Goal: Submit feedback/report problem

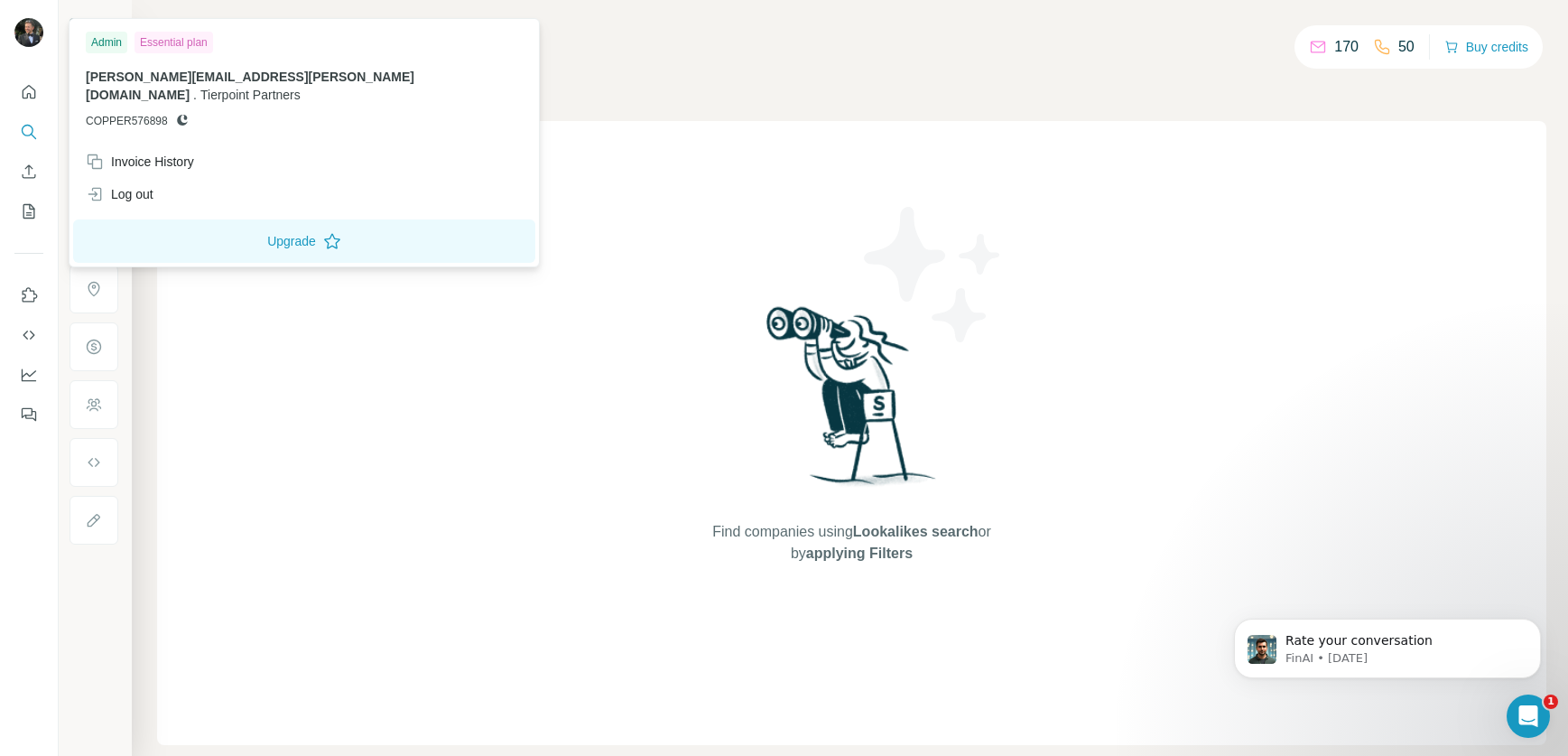
click at [27, 29] on img at bounding box center [29, 33] width 29 height 29
click at [165, 42] on div "Essential plan" at bounding box center [174, 42] width 79 height 22
click at [149, 73] on span "[PERSON_NAME][EMAIL_ADDRESS][PERSON_NAME][DOMAIN_NAME]" at bounding box center [250, 85] width 328 height 32
click at [168, 47] on div "Essential plan" at bounding box center [174, 42] width 79 height 22
click at [36, 28] on img at bounding box center [29, 33] width 29 height 29
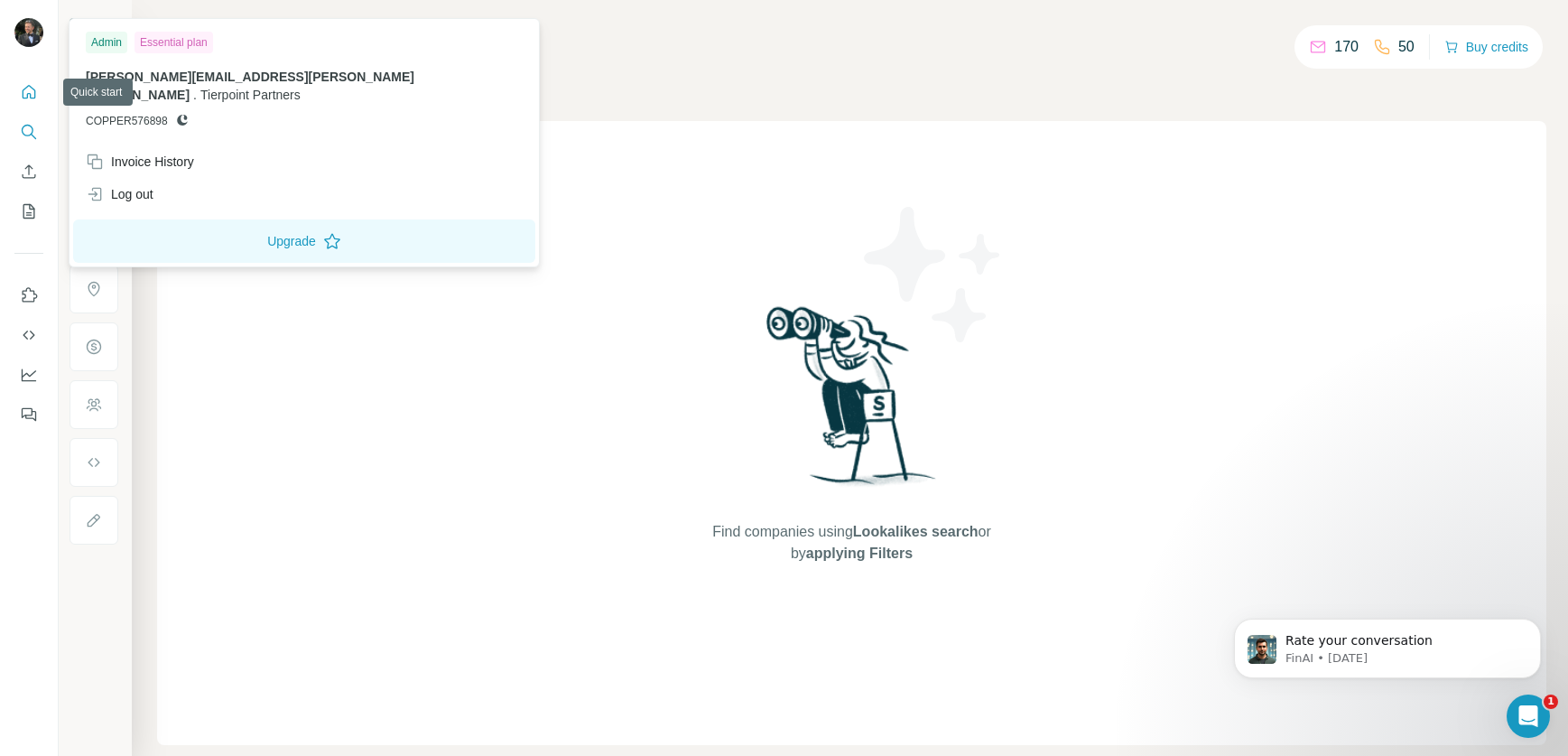
click at [33, 97] on icon "Quick start" at bounding box center [29, 92] width 14 height 14
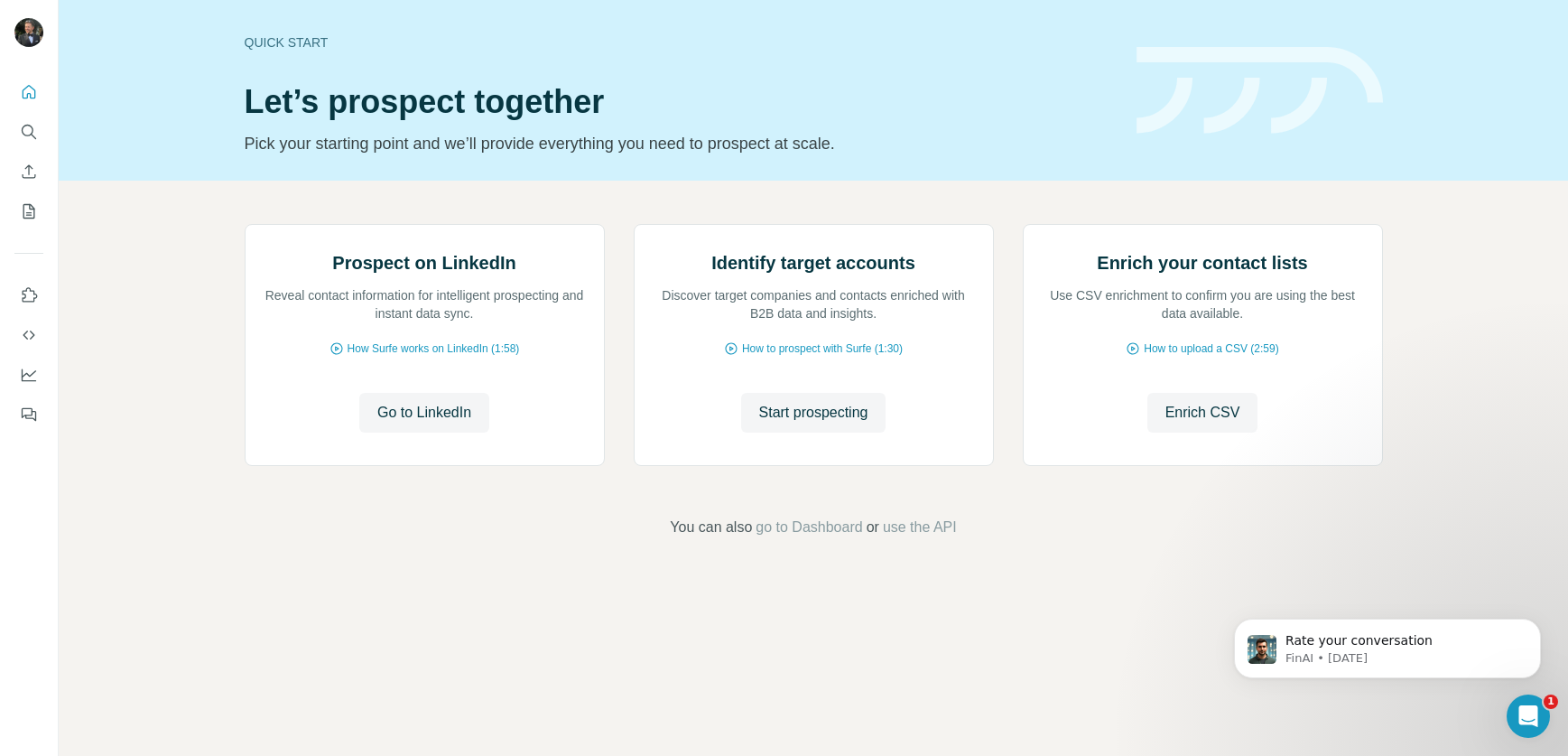
scroll to position [25, 0]
click at [1533, 714] on icon "Open Intercom Messenger" at bounding box center [1529, 717] width 29 height 29
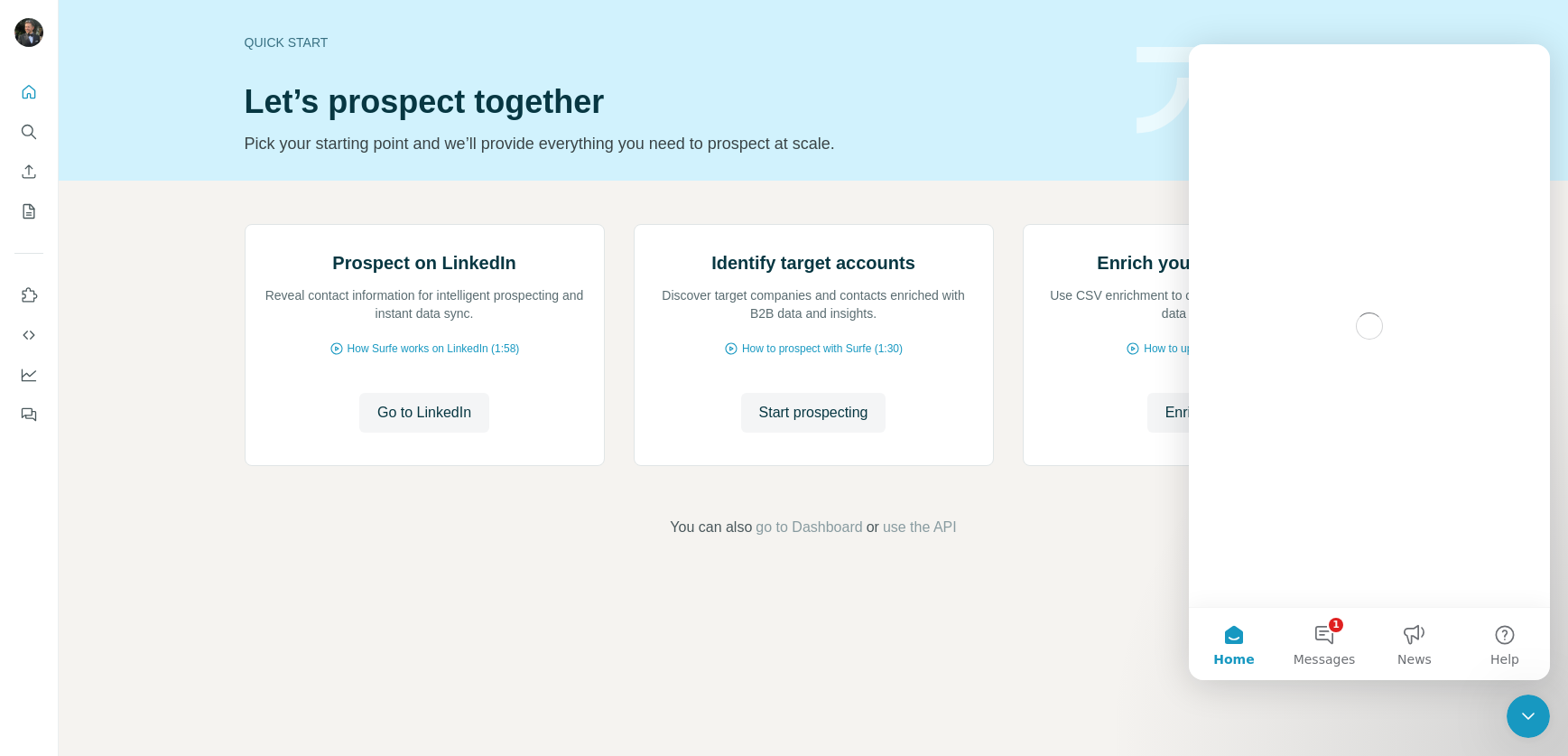
scroll to position [0, 0]
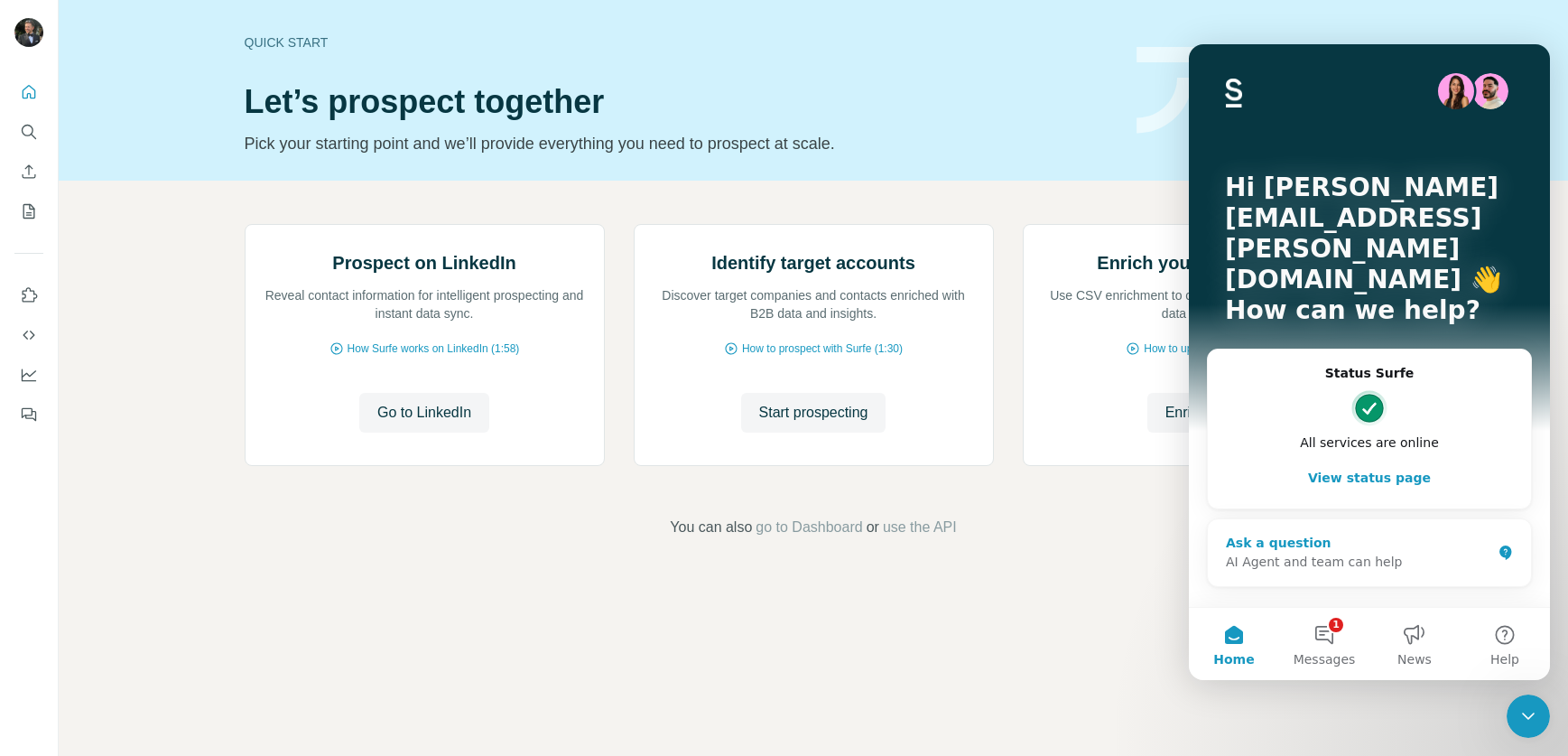
click at [1269, 534] on div "Ask a question" at bounding box center [1358, 543] width 265 height 19
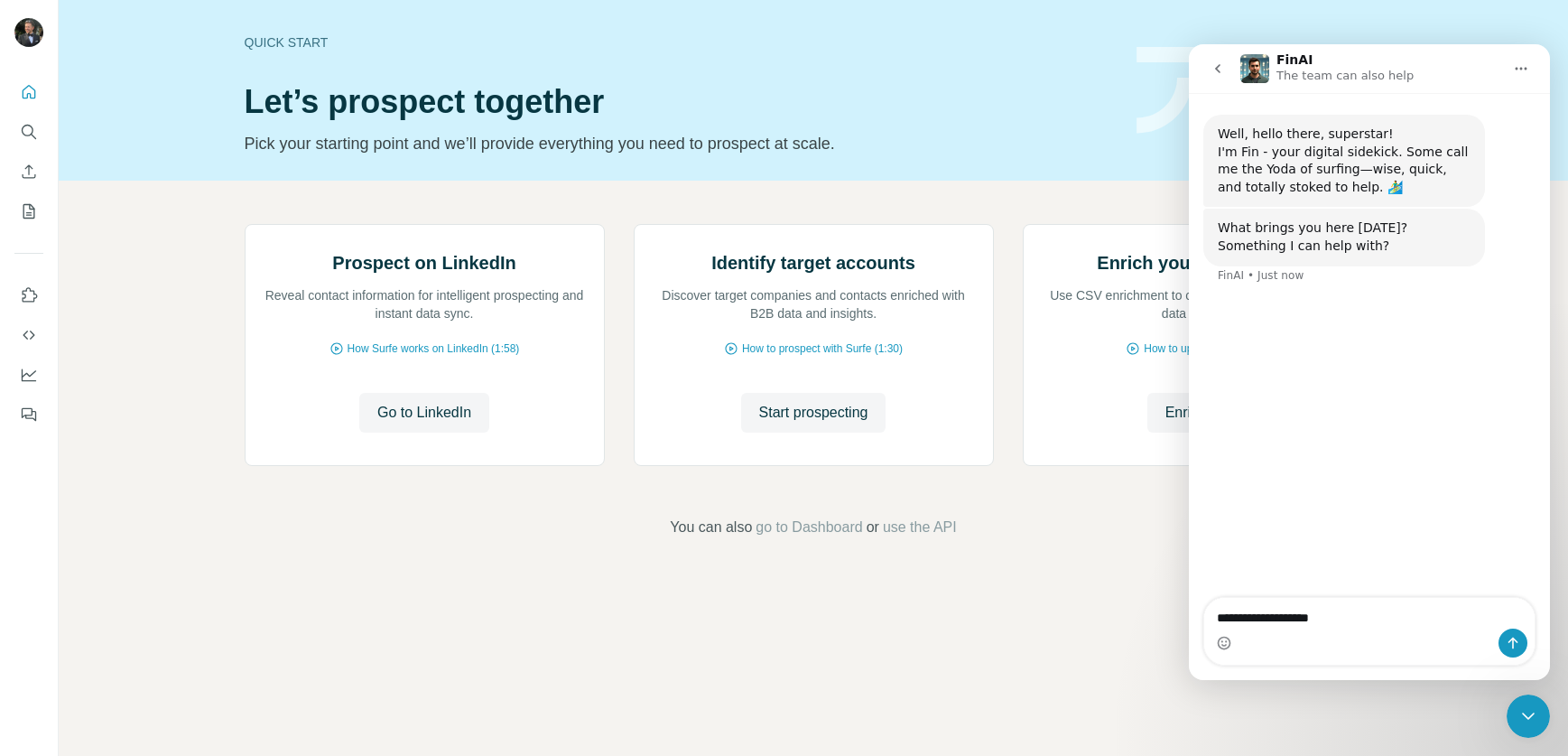
type textarea "**********"
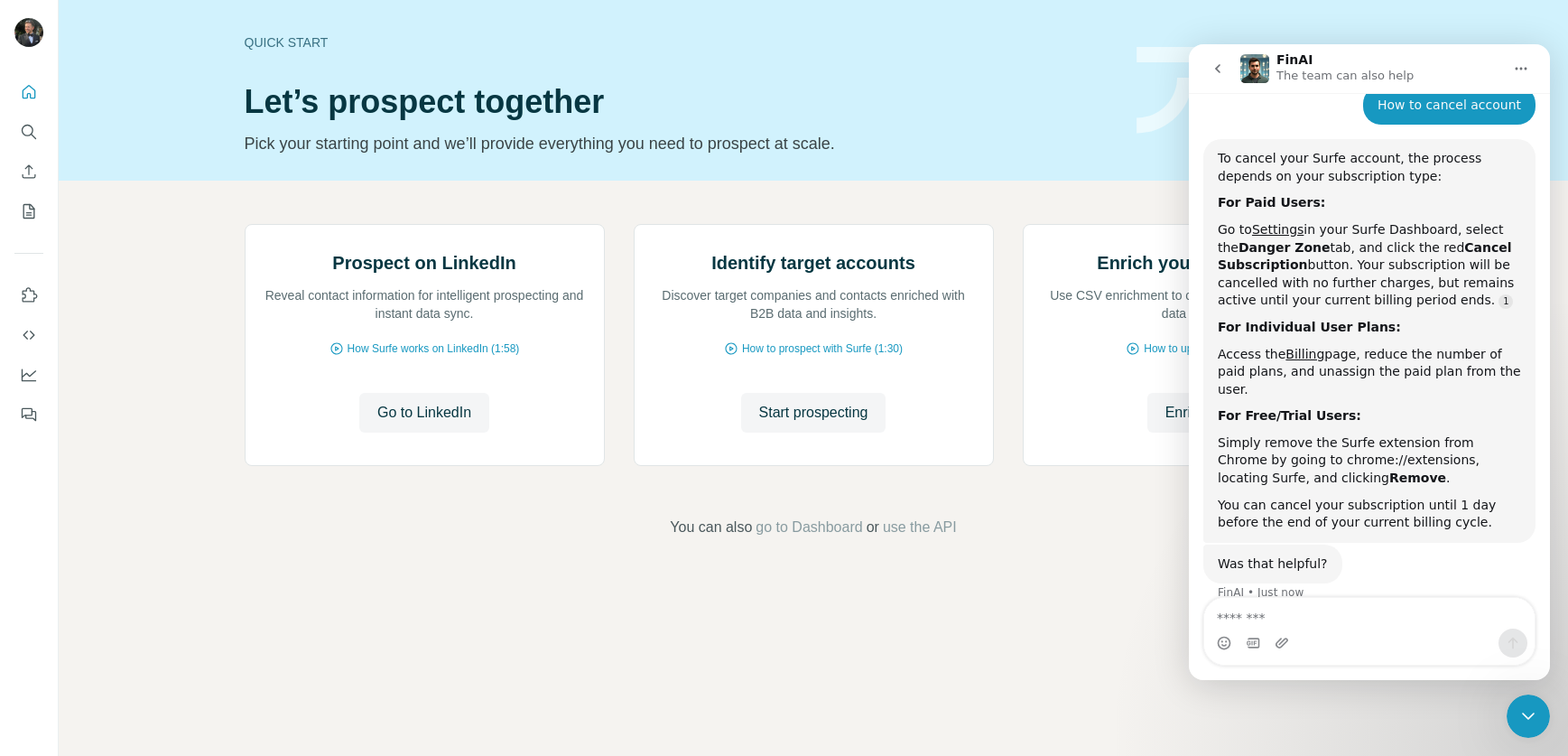
scroll to position [218, 0]
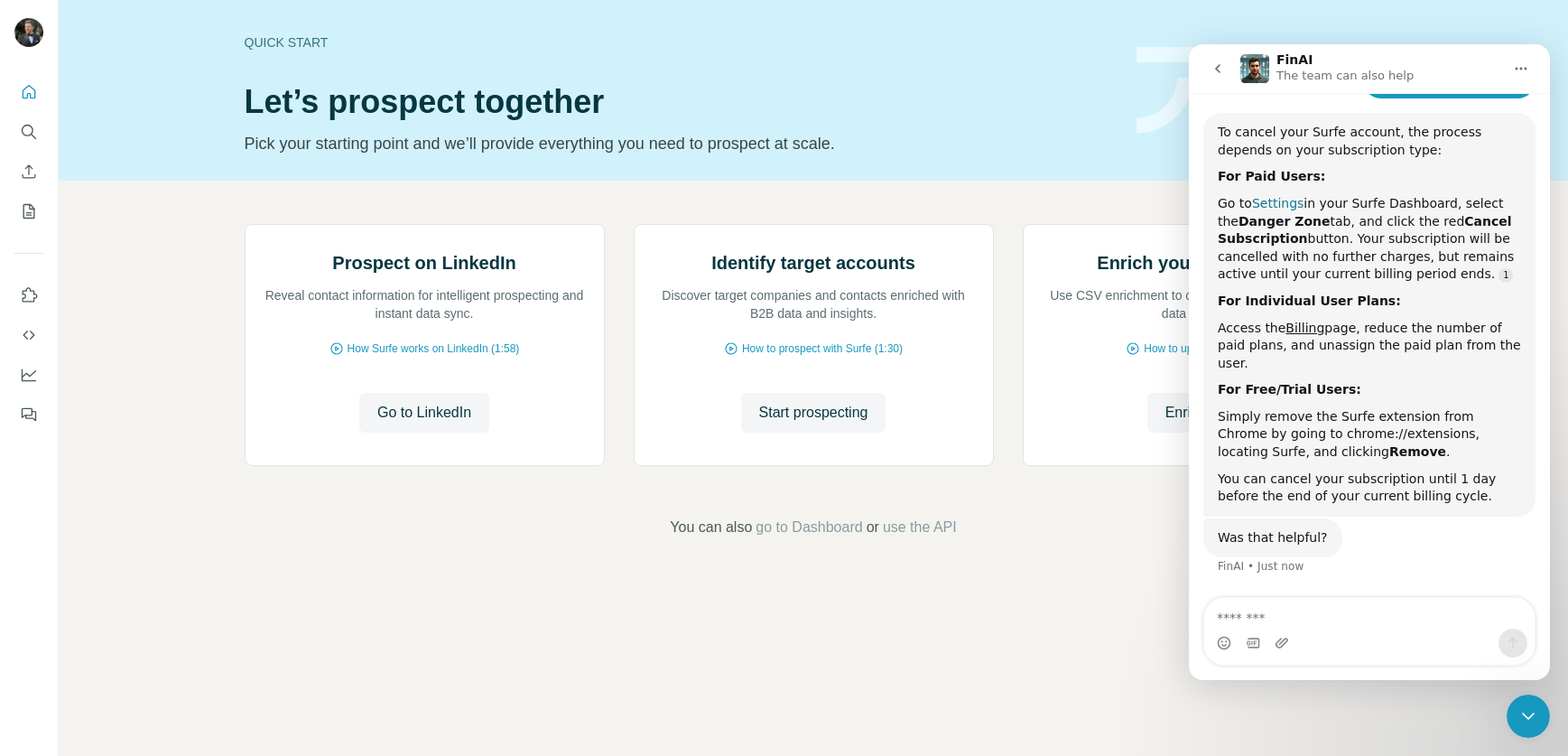
click at [1281, 205] on link "Settings" at bounding box center [1278, 204] width 51 height 15
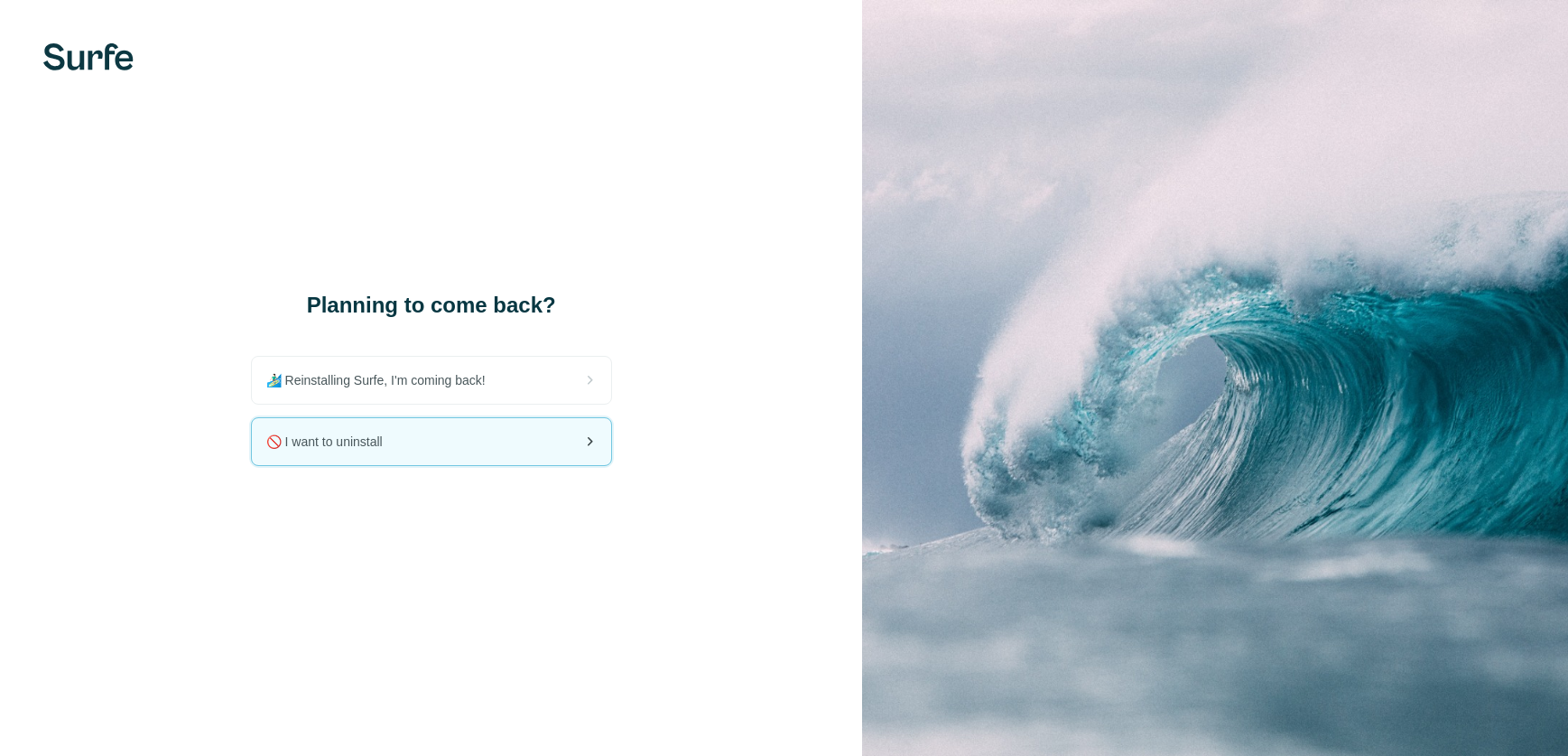
click at [316, 434] on span "🚫 I want to uninstall" at bounding box center [331, 442] width 131 height 18
